Goal: Go to known website: Access a specific website the user already knows

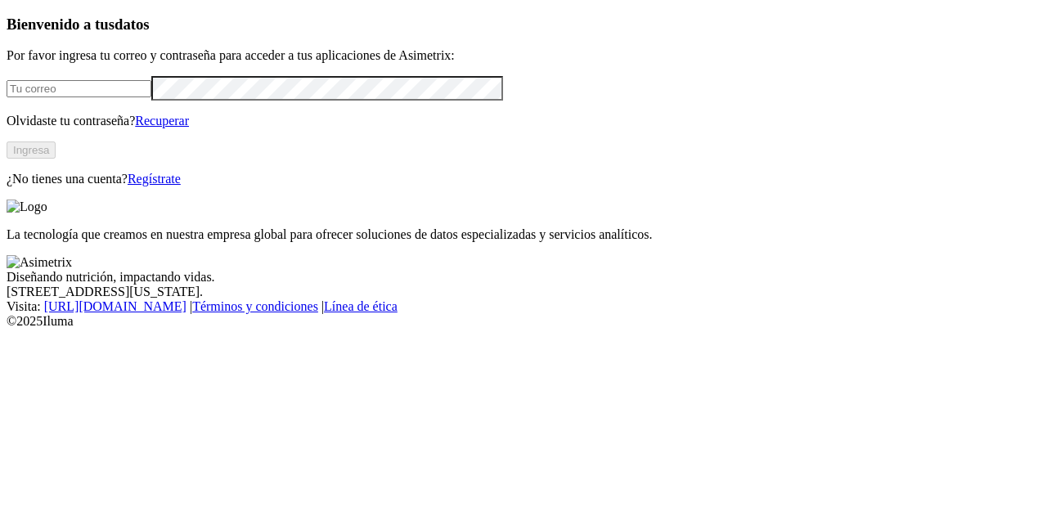
type input "[EMAIL_ADDRESS][DOMAIN_NAME]"
click at [56, 159] on button "Ingresa" at bounding box center [31, 149] width 49 height 17
